Goal: Task Accomplishment & Management: Manage account settings

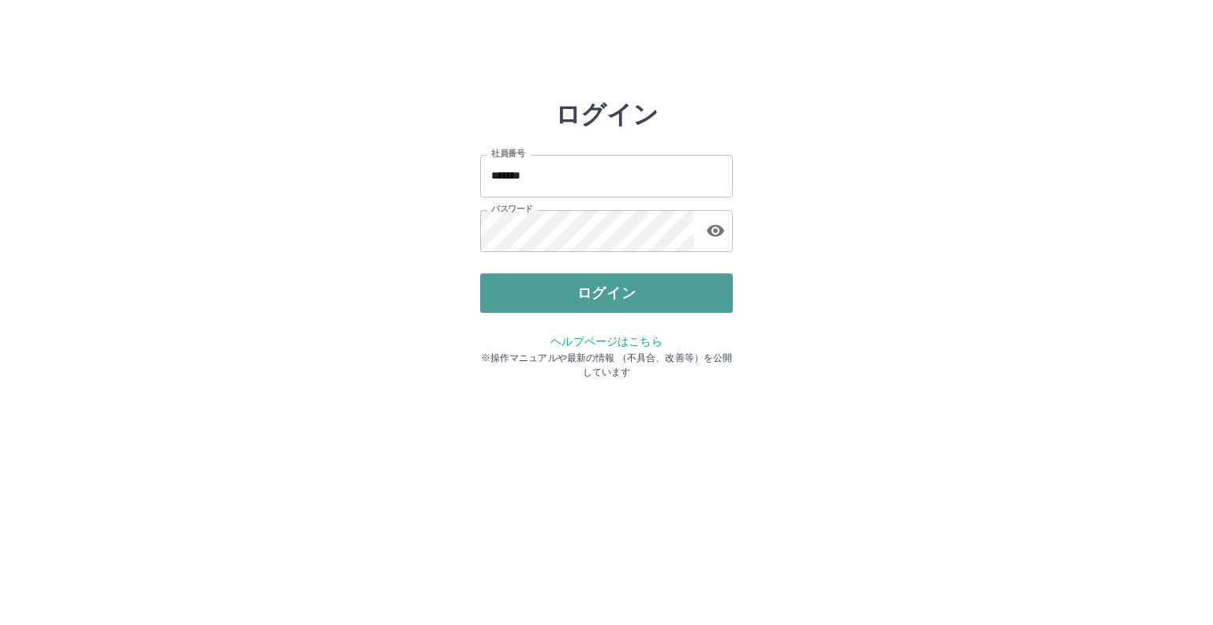
click at [588, 299] on button "ログイン" at bounding box center [606, 292] width 253 height 39
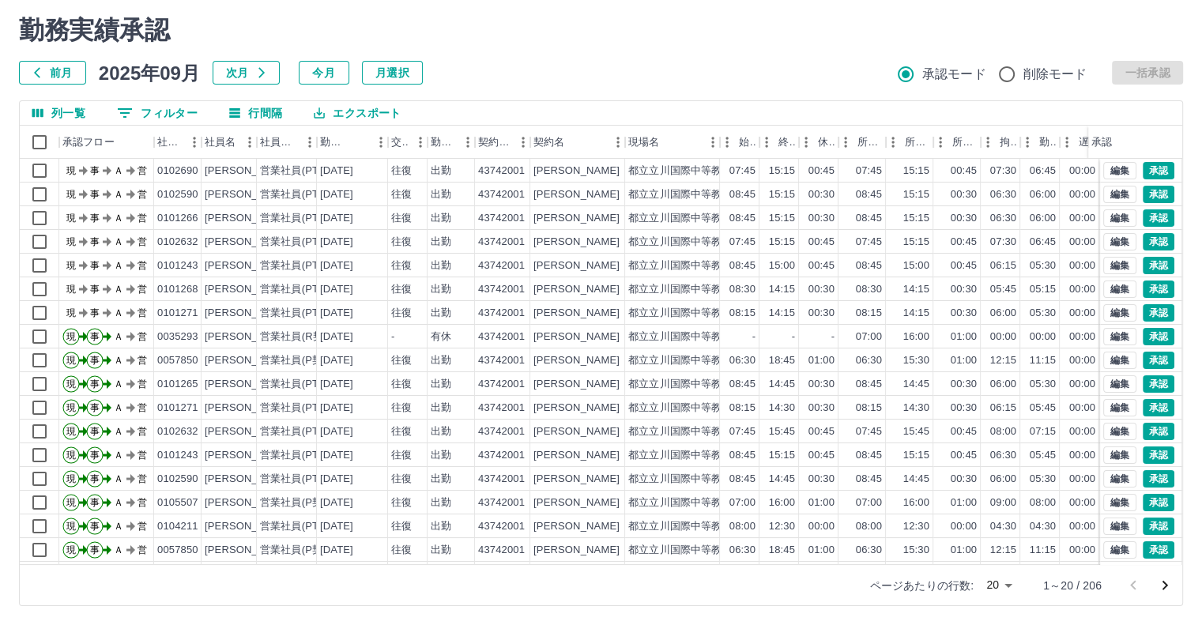
click at [165, 120] on button "0 フィルター" at bounding box center [157, 113] width 106 height 24
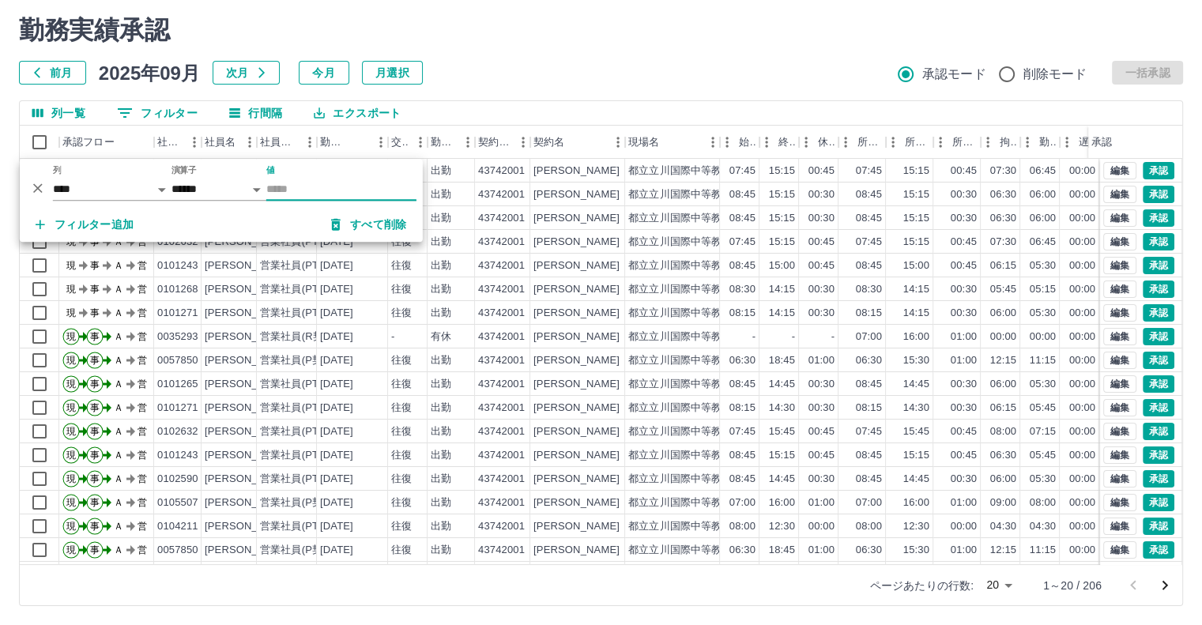
click at [291, 191] on input "値" at bounding box center [341, 189] width 150 height 23
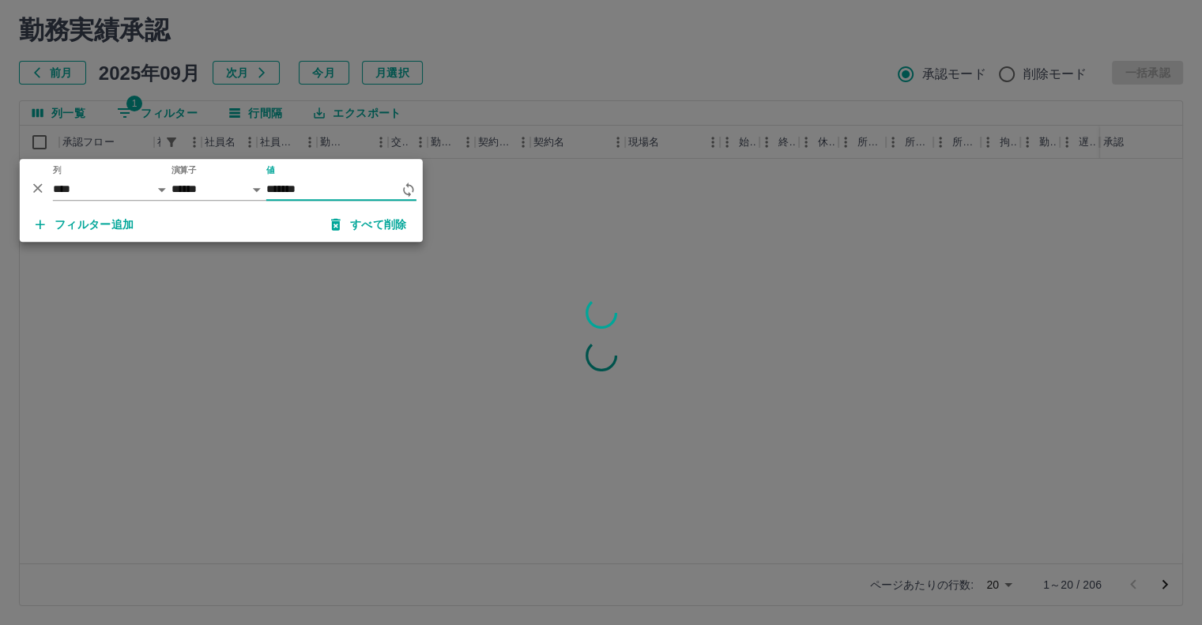
type input "*******"
click at [317, 290] on div at bounding box center [601, 312] width 1202 height 625
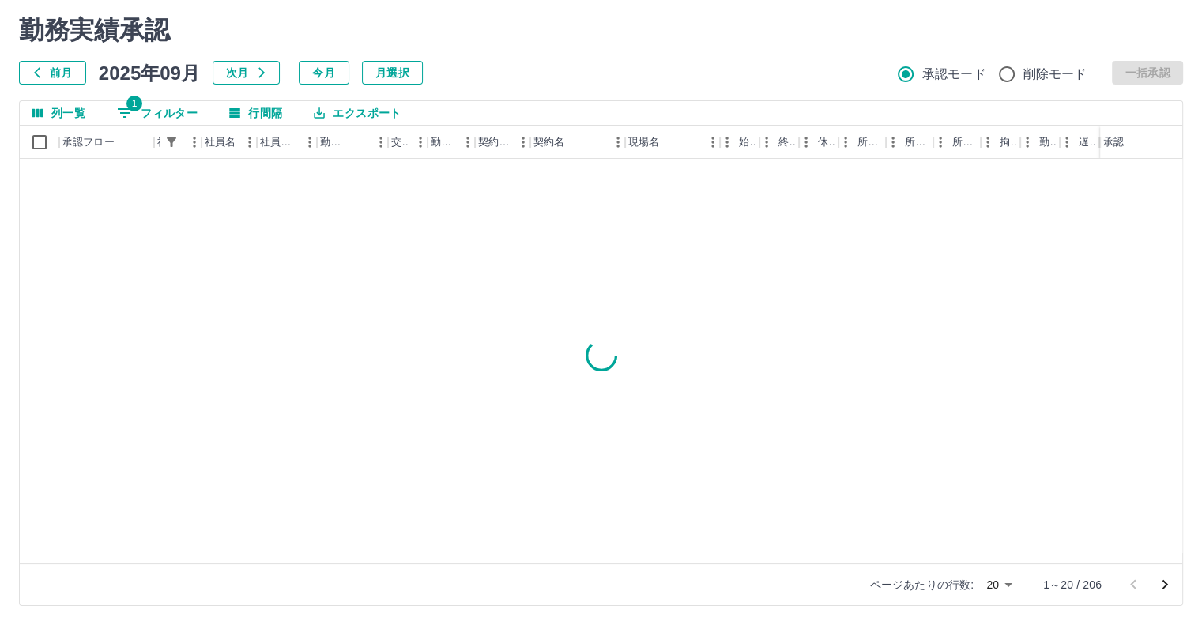
click at [538, 76] on div "前月 [DATE] 次月 今月 月選択 承認モード 削除モード 一括承認" at bounding box center [601, 73] width 1164 height 24
